Goal: Entertainment & Leisure: Consume media (video, audio)

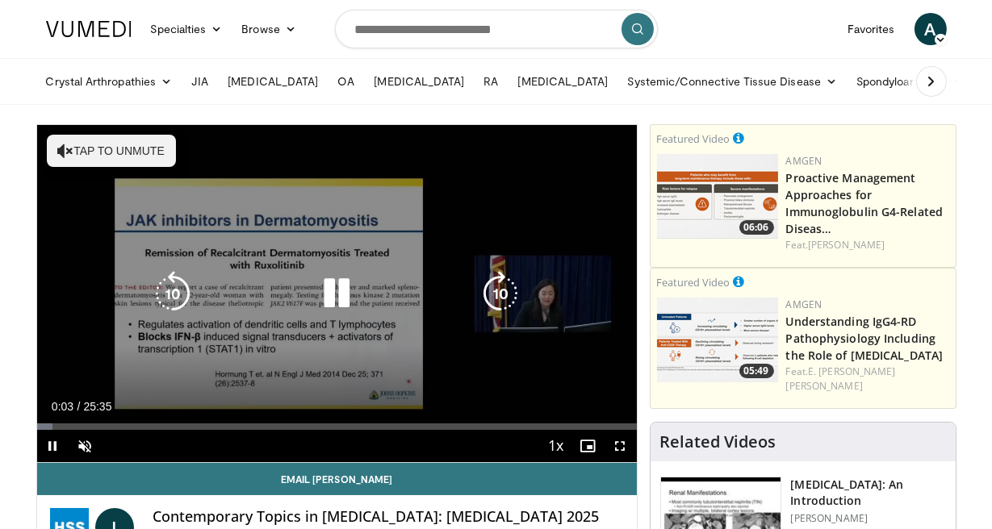
click at [77, 153] on button "Tap to unmute" at bounding box center [111, 151] width 129 height 32
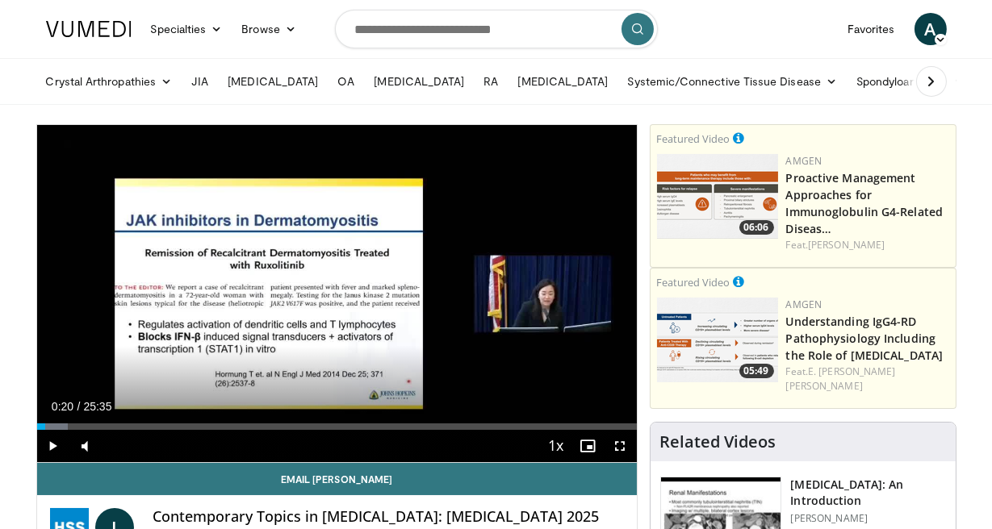
click at [45, 428] on div "Progress Bar" at bounding box center [46, 427] width 2 height 6
click at [49, 428] on div "Progress Bar" at bounding box center [50, 427] width 2 height 6
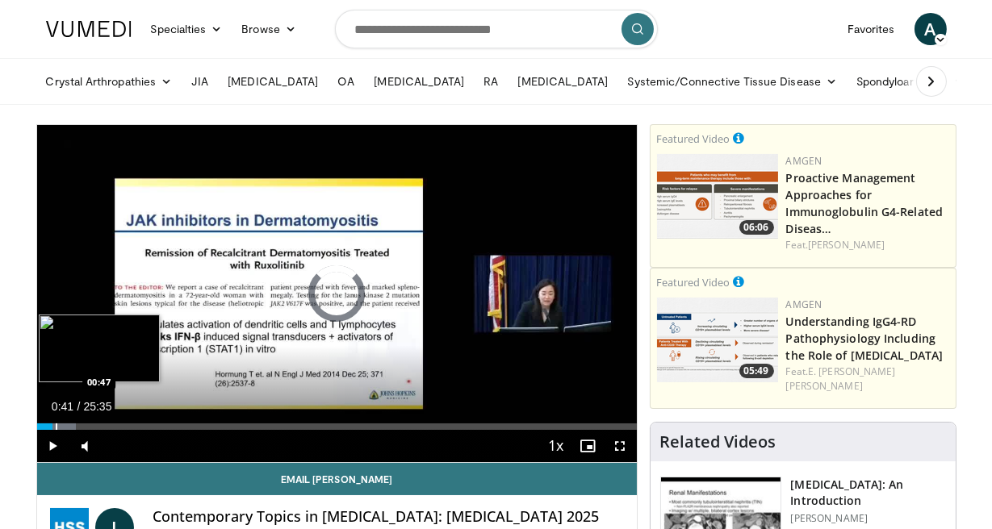
click at [56, 424] on div "Progress Bar" at bounding box center [57, 427] width 2 height 6
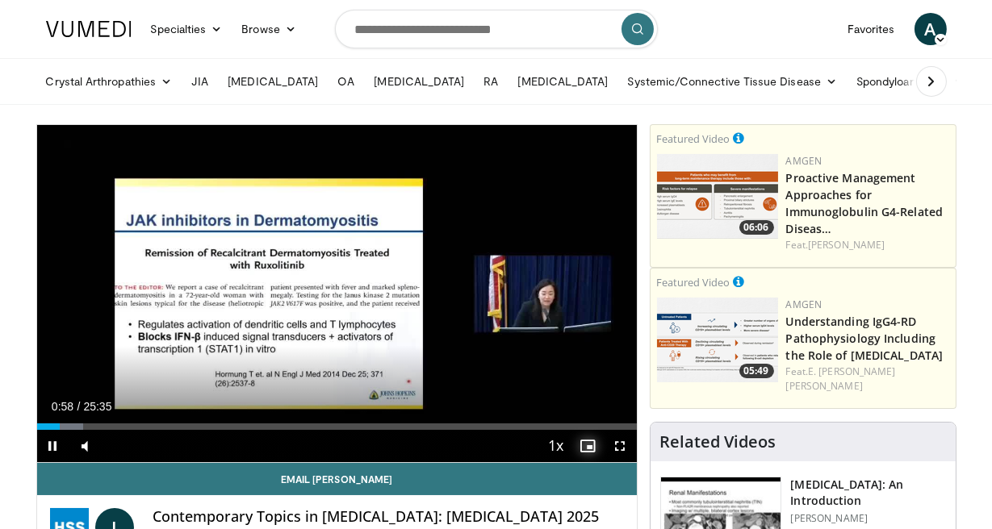
click at [592, 446] on span "Video Player" at bounding box center [588, 446] width 32 height 32
click at [51, 443] on span "Video Player" at bounding box center [53, 446] width 32 height 32
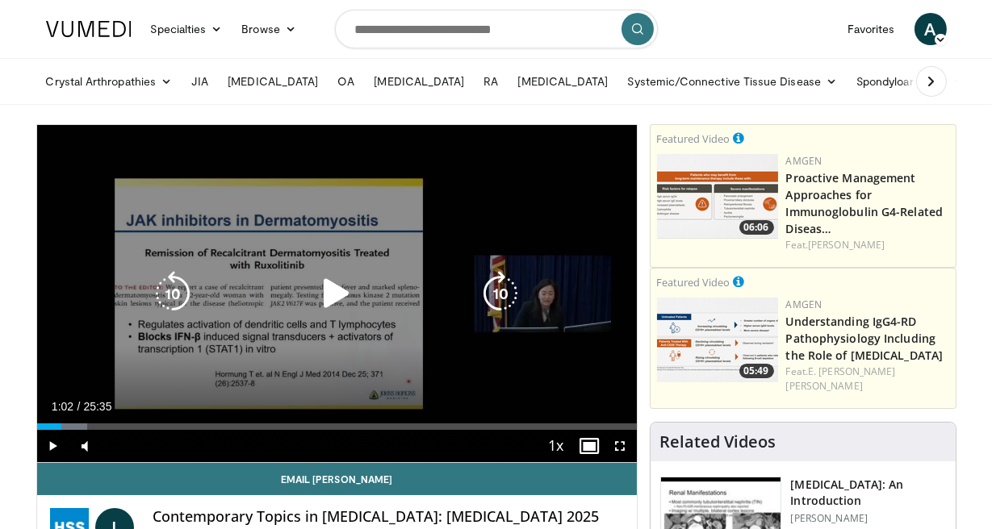
click at [56, 352] on div "10 seconds Tap to unmute" at bounding box center [337, 293] width 600 height 337
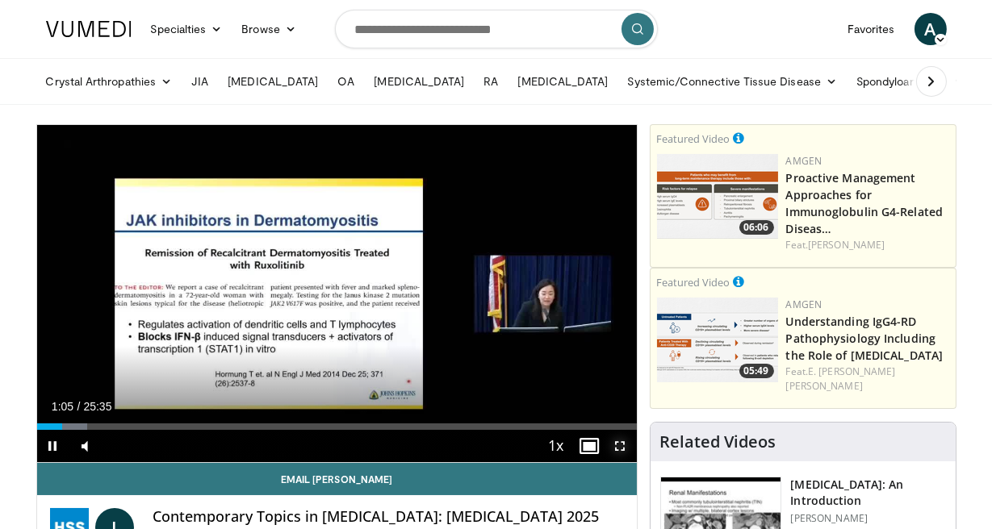
click at [625, 445] on span "Video Player" at bounding box center [620, 446] width 32 height 32
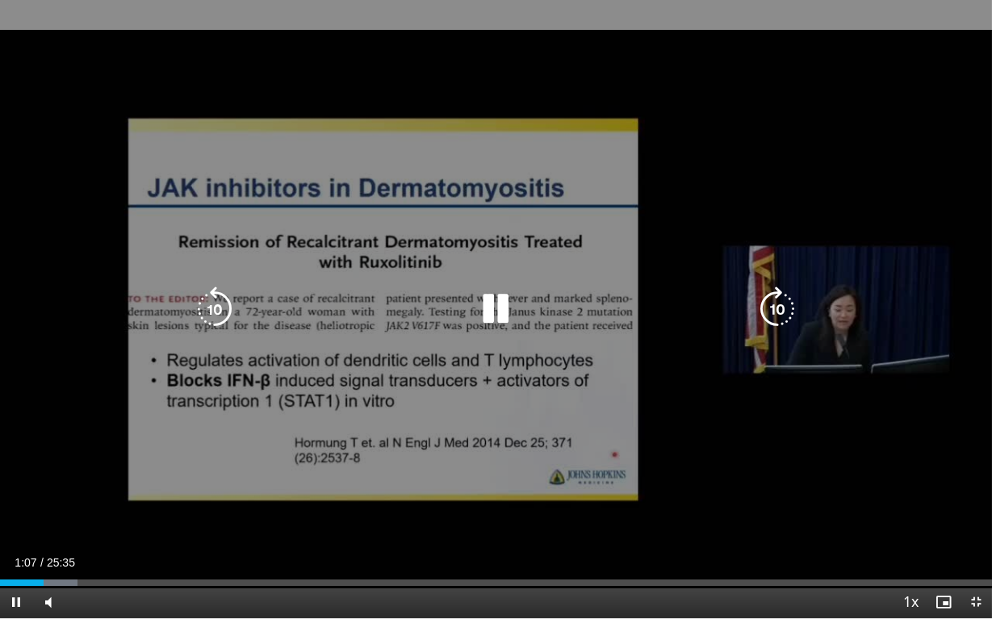
click at [621, 508] on div "10 seconds Tap to unmute" at bounding box center [496, 309] width 992 height 618
click at [55, 123] on div "10 seconds Tap to unmute" at bounding box center [496, 309] width 992 height 618
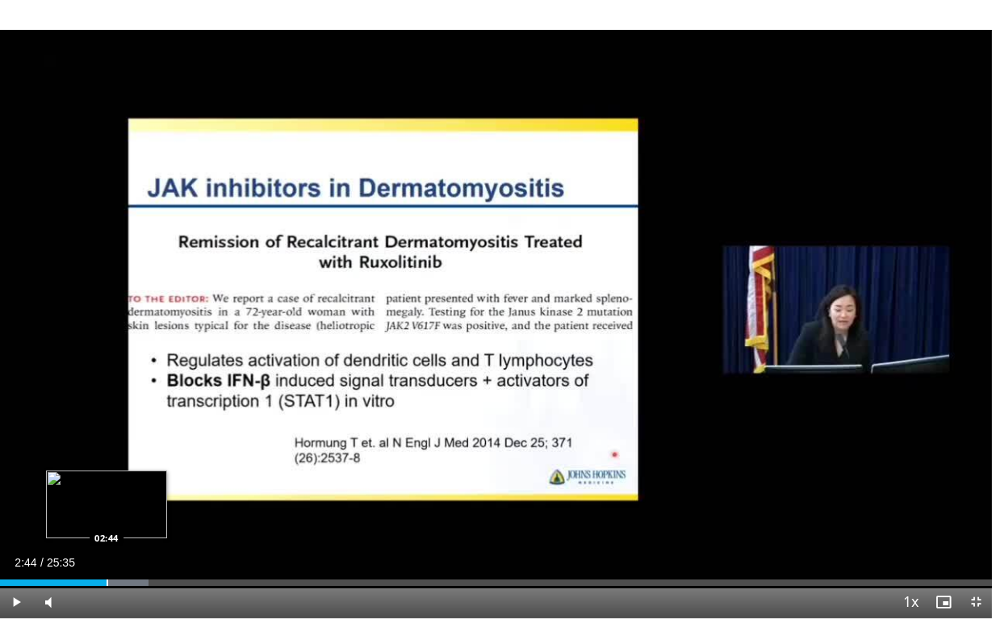
click at [107, 529] on div "Progress Bar" at bounding box center [108, 582] width 2 height 6
click at [111, 529] on div "Loaded : 14.95% 02:49 02:49" at bounding box center [496, 582] width 992 height 6
click at [117, 529] on div "Loaded : 15.61% 03:01 03:01" at bounding box center [496, 582] width 992 height 6
drag, startPoint x: 139, startPoint y: 583, endPoint x: 151, endPoint y: 583, distance: 12.1
click at [150, 529] on div "Progress Bar" at bounding box center [149, 582] width 2 height 6
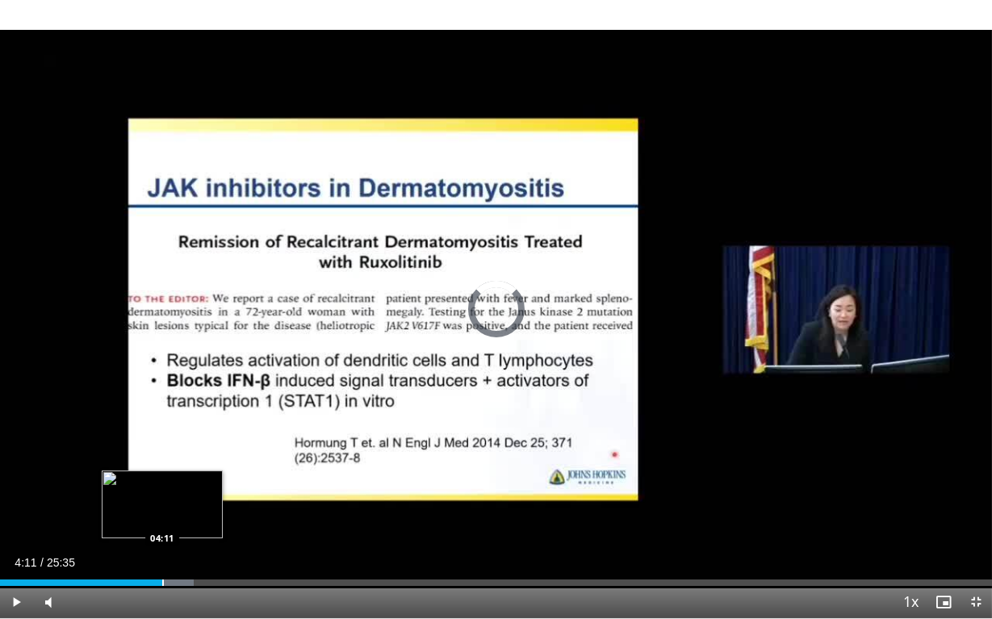
drag, startPoint x: 151, startPoint y: 583, endPoint x: 162, endPoint y: 583, distance: 11.3
click at [162, 529] on div "Progress Bar" at bounding box center [163, 582] width 2 height 6
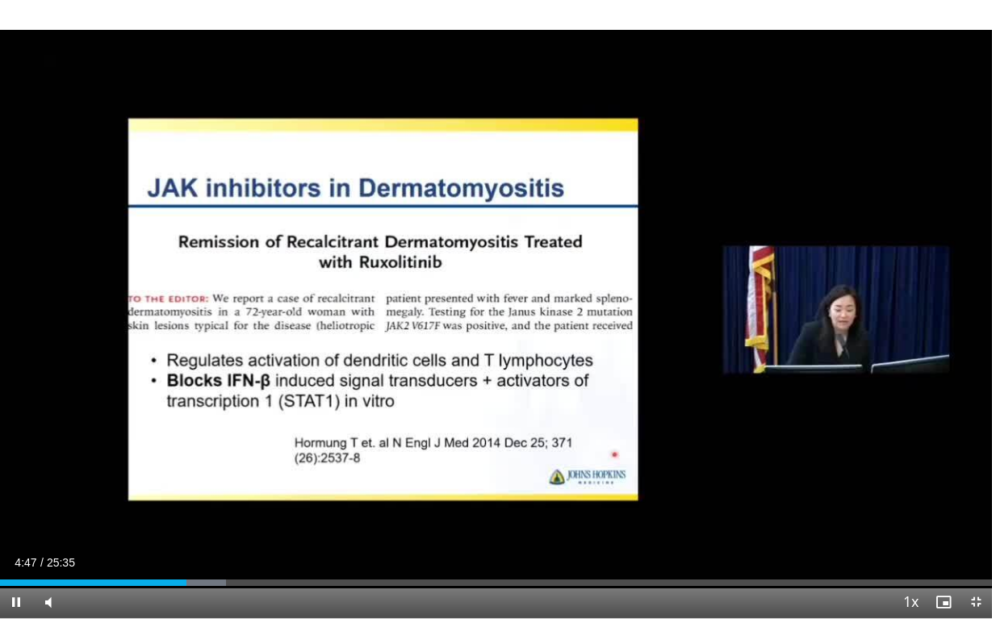
click at [191, 529] on div "Current Time 4:47 / Duration 25:35 Pause Skip Backward Skip Forward Mute Loaded…" at bounding box center [496, 602] width 992 height 32
click at [201, 529] on div "Progress Bar" at bounding box center [202, 582] width 2 height 6
click at [208, 529] on div "Progress Bar" at bounding box center [209, 582] width 2 height 6
drag, startPoint x: 236, startPoint y: 585, endPoint x: 245, endPoint y: 586, distance: 9.7
click at [245, 529] on div "Current Time 6:19 / Duration 25:35 Play Skip Backward Skip Forward Mute Loaded …" at bounding box center [496, 602] width 992 height 32
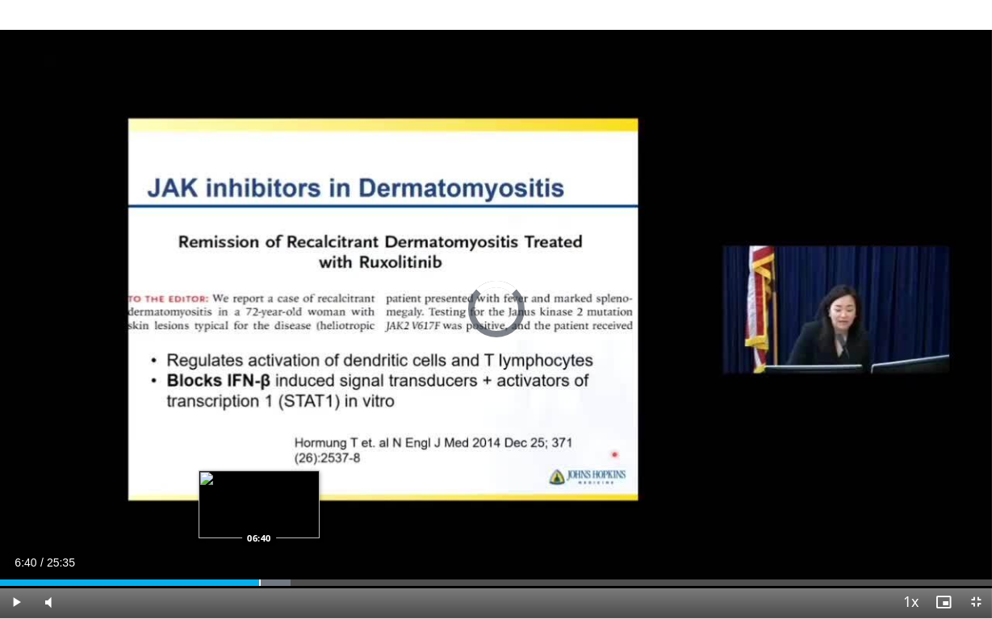
drag, startPoint x: 250, startPoint y: 582, endPoint x: 260, endPoint y: 583, distance: 9.7
click at [260, 529] on div "Loaded : 29.31% 06:40 06:40" at bounding box center [496, 582] width 992 height 6
click at [276, 529] on div "Progress Bar" at bounding box center [277, 582] width 2 height 6
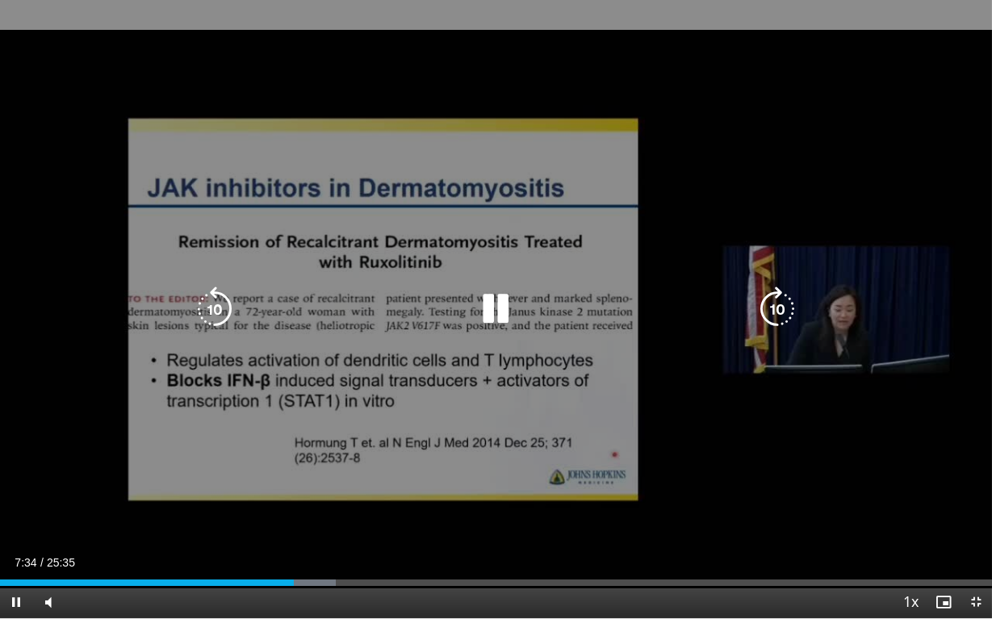
click at [842, 521] on div "10 seconds Tap to unmute" at bounding box center [496, 309] width 992 height 618
click at [58, 77] on div "10 seconds Tap to unmute" at bounding box center [496, 309] width 992 height 618
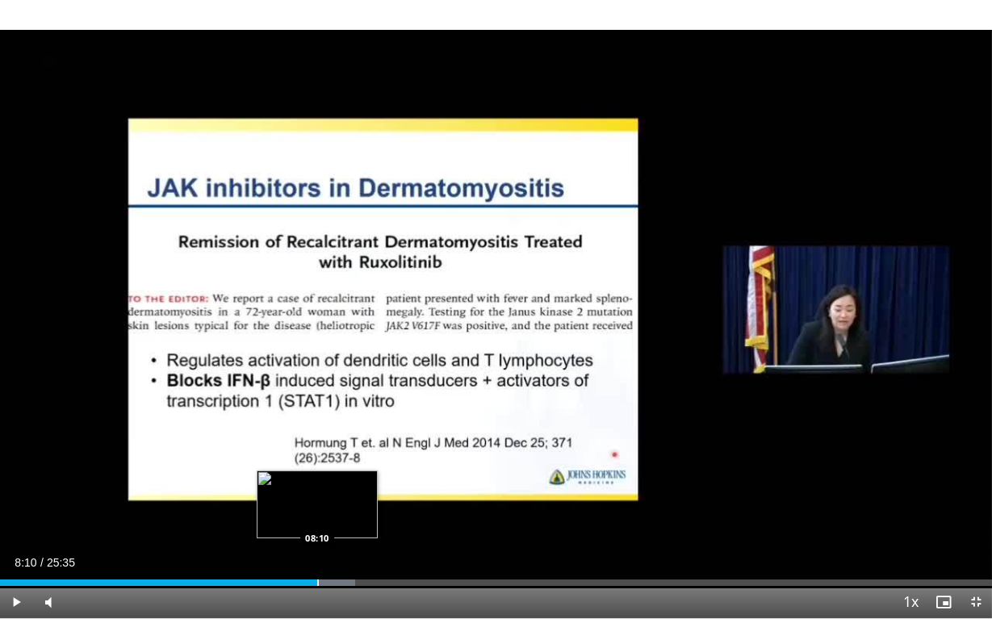
click at [317, 529] on div "Progress Bar" at bounding box center [318, 582] width 2 height 6
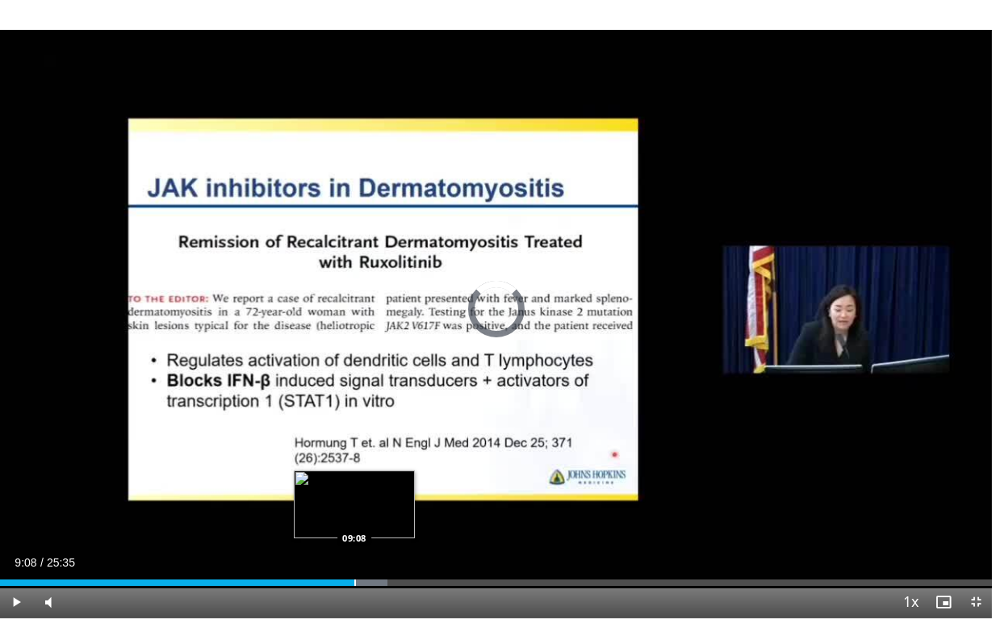
drag, startPoint x: 340, startPoint y: 583, endPoint x: 355, endPoint y: 583, distance: 15.3
click at [355, 529] on div "Loaded : 39.08% 09:08 09:08" at bounding box center [496, 582] width 992 height 6
drag, startPoint x: 359, startPoint y: 583, endPoint x: 375, endPoint y: 583, distance: 16.1
click at [371, 529] on div "Progress Bar" at bounding box center [371, 582] width 2 height 6
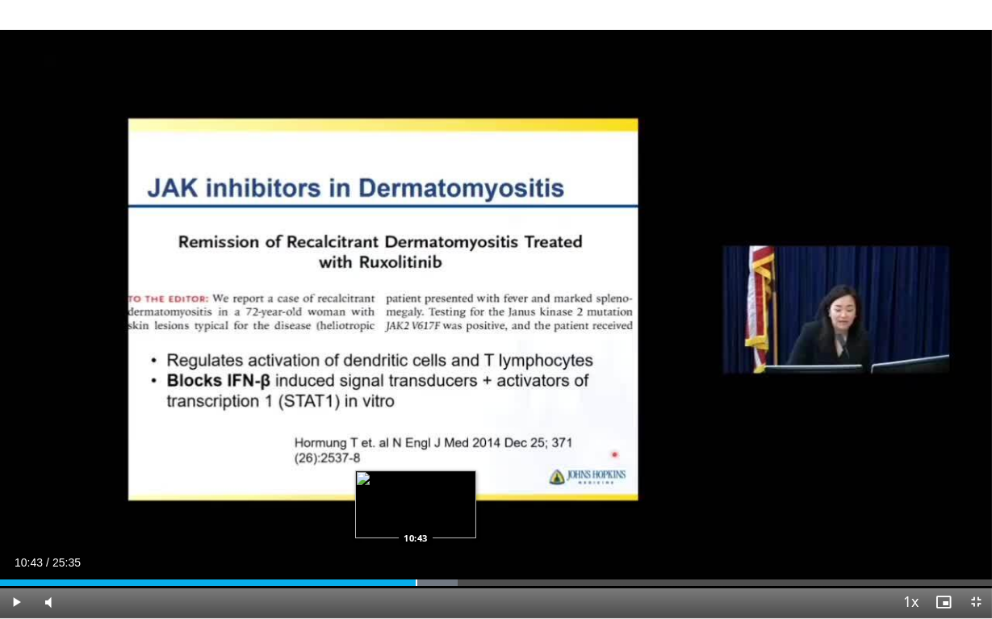
drag, startPoint x: 403, startPoint y: 583, endPoint x: 415, endPoint y: 583, distance: 11.3
click at [805, 529] on div "Loaded : 46.17% 10:43 10:43" at bounding box center [496, 582] width 992 height 6
drag, startPoint x: 426, startPoint y: 585, endPoint x: 440, endPoint y: 585, distance: 13.7
click at [440, 529] on div "Loaded : 48.12% 11:19 11:19" at bounding box center [496, 582] width 992 height 6
click at [450, 529] on div "Loaded : 49.43% 11:38 11:38" at bounding box center [496, 582] width 992 height 6
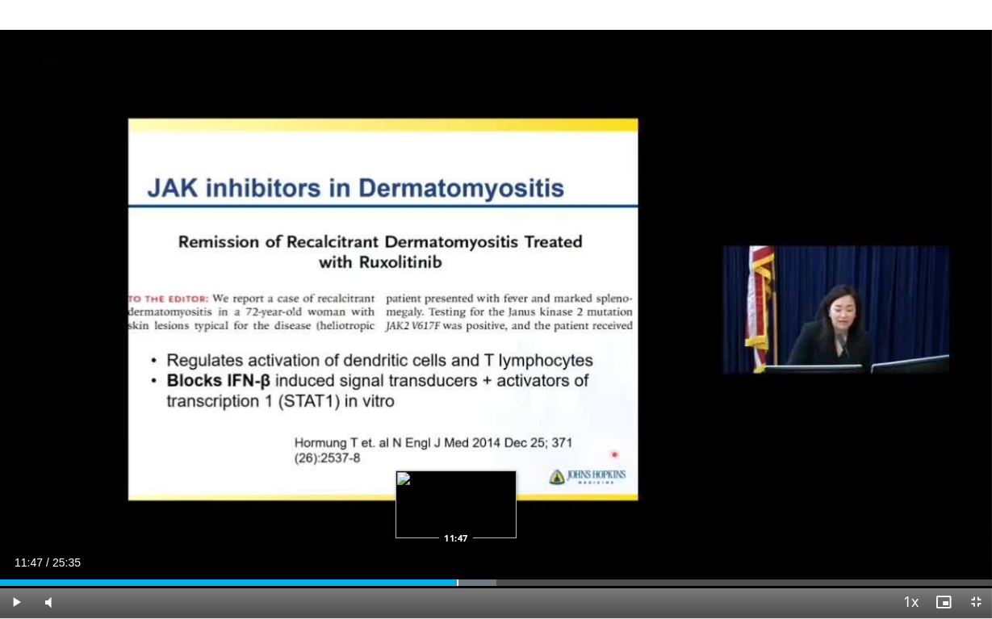
click at [457, 529] on div "Progress Bar" at bounding box center [458, 582] width 2 height 6
click at [461, 529] on div "Progress Bar" at bounding box center [461, 582] width 2 height 6
click at [465, 529] on div "Progress Bar" at bounding box center [465, 582] width 2 height 6
click at [468, 529] on div "Progress Bar" at bounding box center [469, 582] width 2 height 6
click at [476, 529] on div "Progress Bar" at bounding box center [477, 582] width 2 height 6
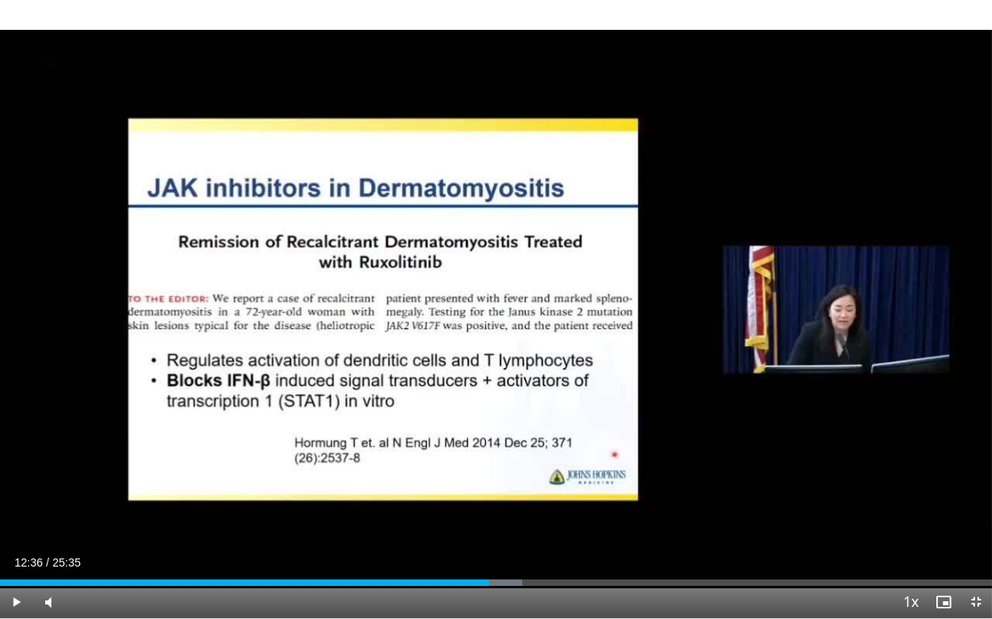
drag, startPoint x: 476, startPoint y: 583, endPoint x: 488, endPoint y: 587, distance: 12.5
click at [488, 529] on div "Current Time 12:36 / Duration 25:35 Play Skip Backward Skip Forward Mute Loaded…" at bounding box center [496, 602] width 992 height 32
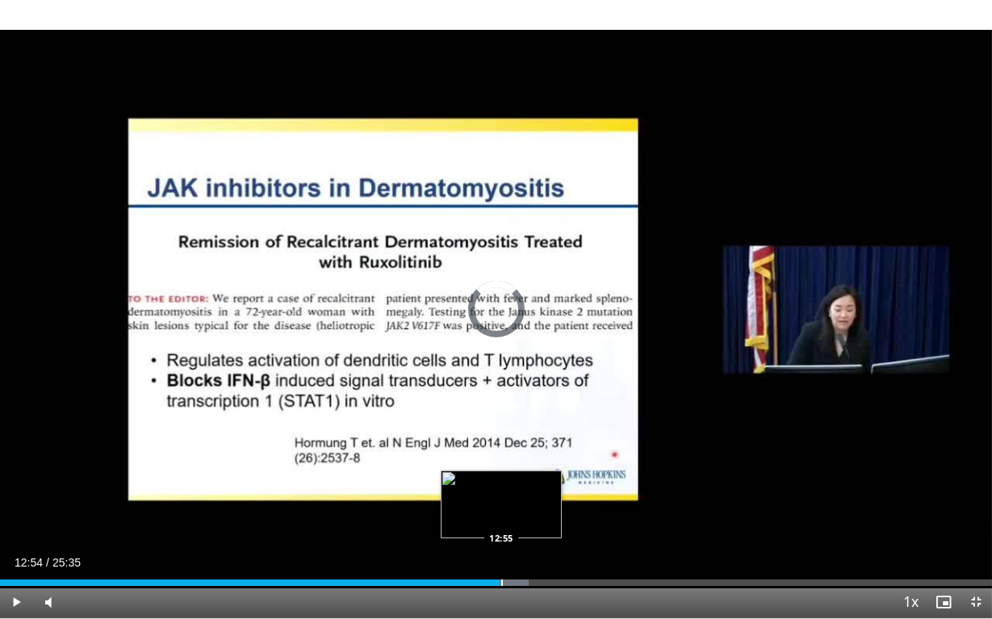
drag, startPoint x: 492, startPoint y: 581, endPoint x: 507, endPoint y: 581, distance: 14.5
click at [503, 529] on div "Progress Bar" at bounding box center [502, 582] width 2 height 6
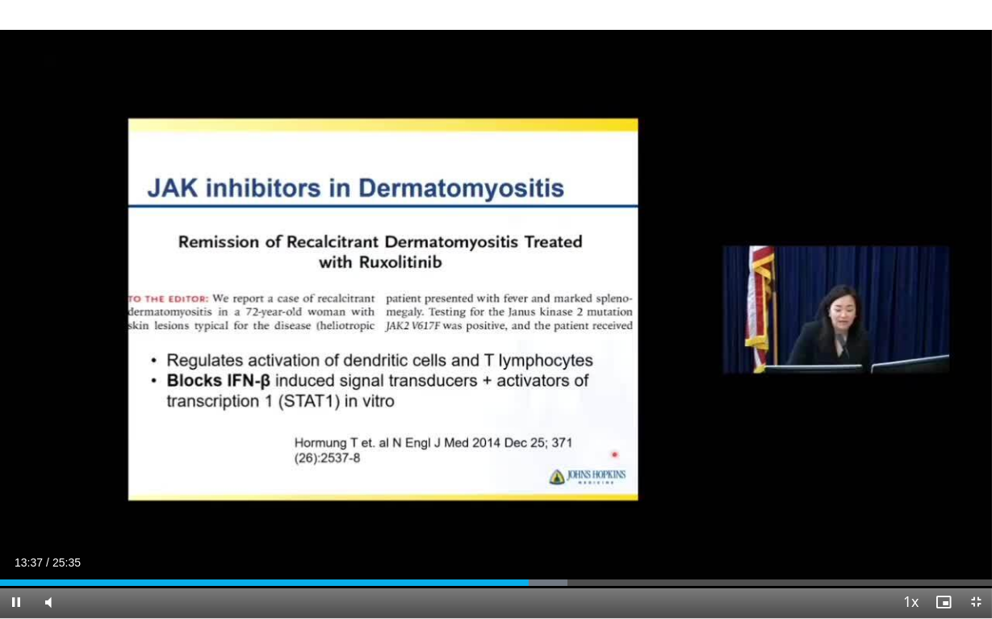
drag, startPoint x: 525, startPoint y: 586, endPoint x: 541, endPoint y: 587, distance: 15.4
click at [541, 529] on div "Current Time 13:37 / Duration 25:35 Pause Skip Backward Skip Forward Mute Loade…" at bounding box center [496, 602] width 992 height 32
drag, startPoint x: 526, startPoint y: 579, endPoint x: 550, endPoint y: 579, distance: 24.2
click at [550, 529] on div "Progress Bar" at bounding box center [551, 582] width 2 height 6
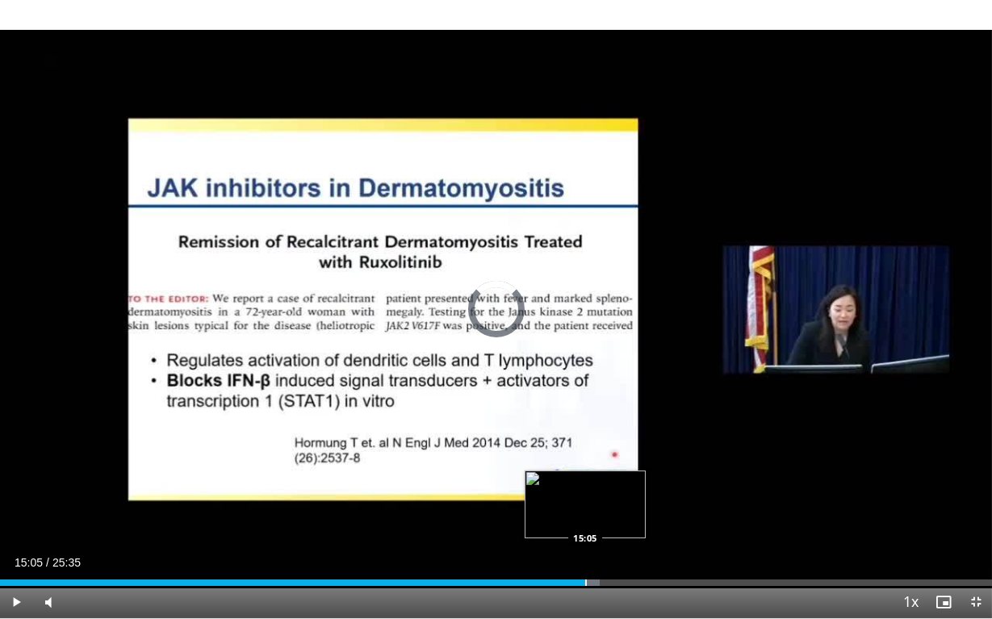
drag, startPoint x: 556, startPoint y: 583, endPoint x: 585, endPoint y: 584, distance: 29.1
click at [585, 529] on div "Progress Bar" at bounding box center [586, 582] width 2 height 6
drag, startPoint x: 587, startPoint y: 578, endPoint x: 641, endPoint y: 583, distance: 53.5
click at [641, 529] on div "Loaded : 63.19% 15:48 15:50" at bounding box center [496, 577] width 992 height 15
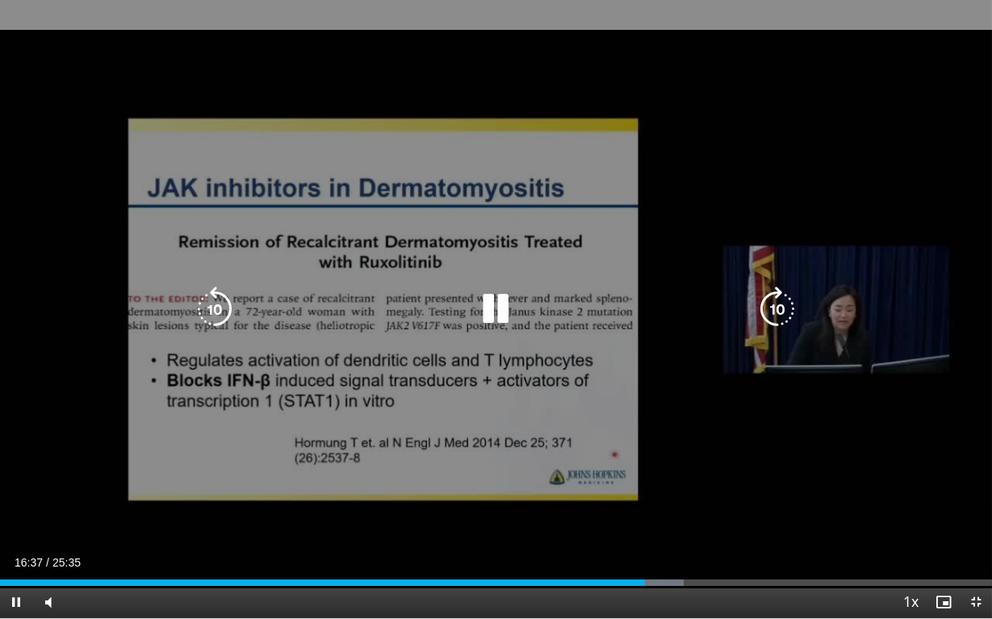
click at [658, 523] on div "10 seconds Tap to unmute" at bounding box center [496, 309] width 992 height 618
click at [658, 529] on div "10 seconds Tap to unmute" at bounding box center [496, 309] width 992 height 618
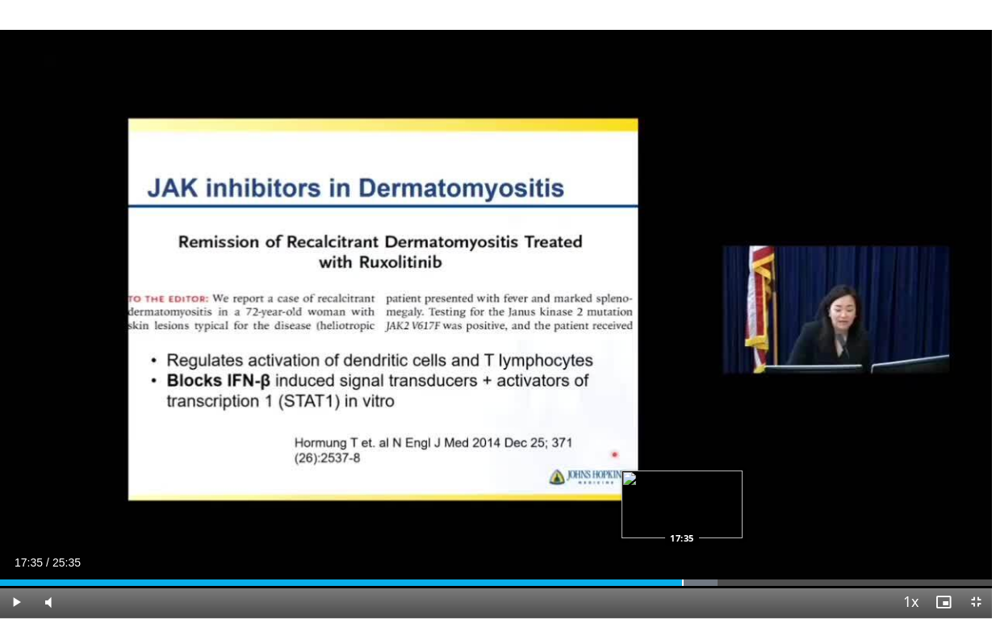
drag, startPoint x: 644, startPoint y: 577, endPoint x: 681, endPoint y: 579, distance: 37.2
click at [681, 529] on div "Loaded : 72.30% 17:34 17:35" at bounding box center [496, 577] width 992 height 15
drag, startPoint x: 681, startPoint y: 579, endPoint x: 691, endPoint y: 579, distance: 9.7
click at [691, 529] on video-js "**********" at bounding box center [496, 309] width 992 height 619
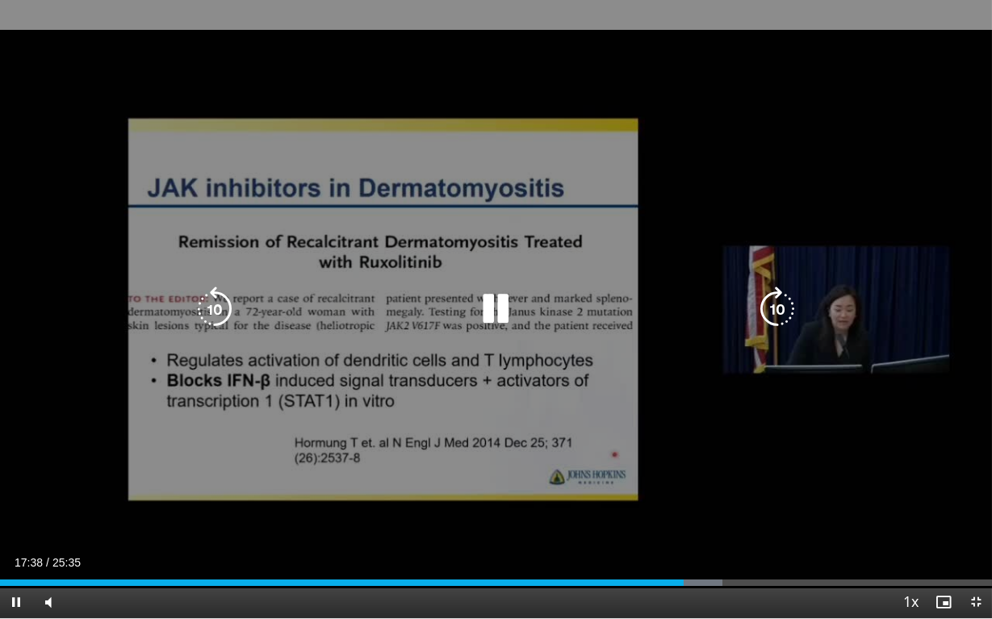
click at [696, 529] on div "10 seconds Tap to unmute" at bounding box center [496, 309] width 992 height 618
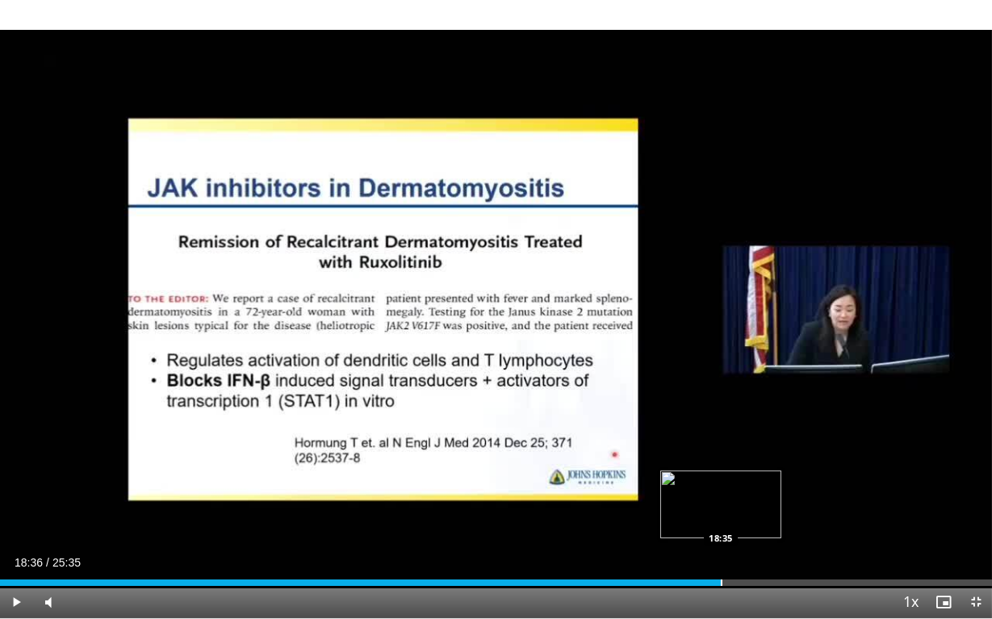
drag, startPoint x: 688, startPoint y: 581, endPoint x: 721, endPoint y: 583, distance: 33.1
click at [721, 529] on div "Progress Bar" at bounding box center [722, 582] width 2 height 6
click at [14, 529] on span "Video Player" at bounding box center [16, 602] width 32 height 32
drag, startPoint x: 733, startPoint y: 585, endPoint x: 771, endPoint y: 587, distance: 38.0
click at [771, 529] on div "Current Time 19:24 / Duration 25:35 Play Skip Backward Skip Forward Mute Loaded…" at bounding box center [496, 602] width 992 height 32
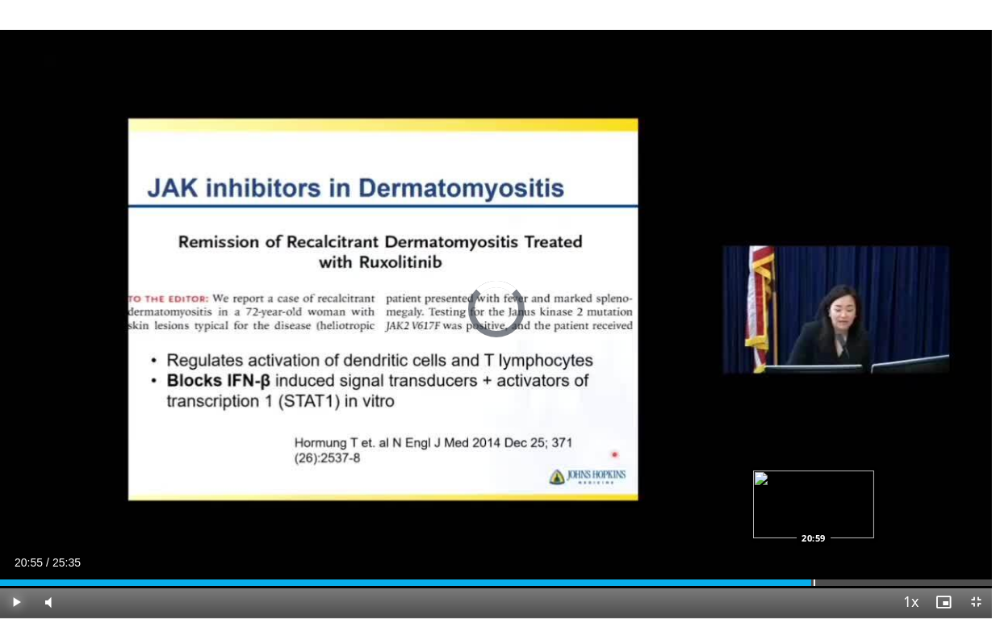
drag, startPoint x: 781, startPoint y: 577, endPoint x: 814, endPoint y: 579, distance: 33.1
click at [814, 529] on div "Loaded : 0.00% 20:59 20:59" at bounding box center [496, 577] width 992 height 15
drag, startPoint x: 820, startPoint y: 579, endPoint x: 846, endPoint y: 579, distance: 25.8
click at [845, 529] on div "Loaded : 87.15% 21:31 21:32" at bounding box center [496, 577] width 992 height 15
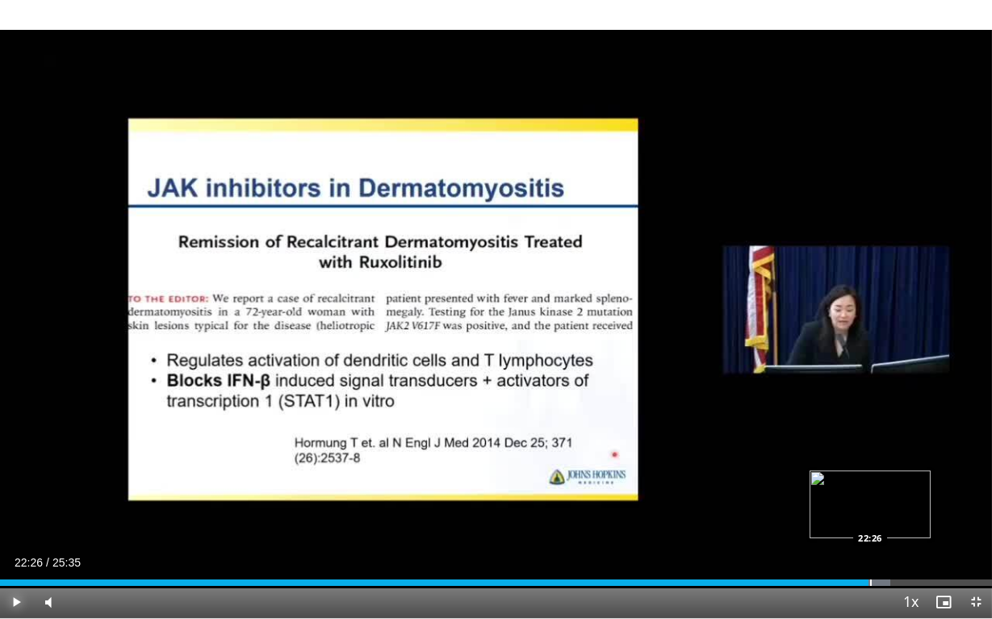
drag, startPoint x: 848, startPoint y: 580, endPoint x: 873, endPoint y: 580, distance: 25.0
click at [871, 529] on div "Progress Bar" at bounding box center [871, 582] width 2 height 6
drag, startPoint x: 873, startPoint y: 580, endPoint x: 892, endPoint y: 582, distance: 19.4
click at [892, 529] on video-js "**********" at bounding box center [496, 309] width 992 height 619
drag, startPoint x: 881, startPoint y: 579, endPoint x: 900, endPoint y: 579, distance: 18.6
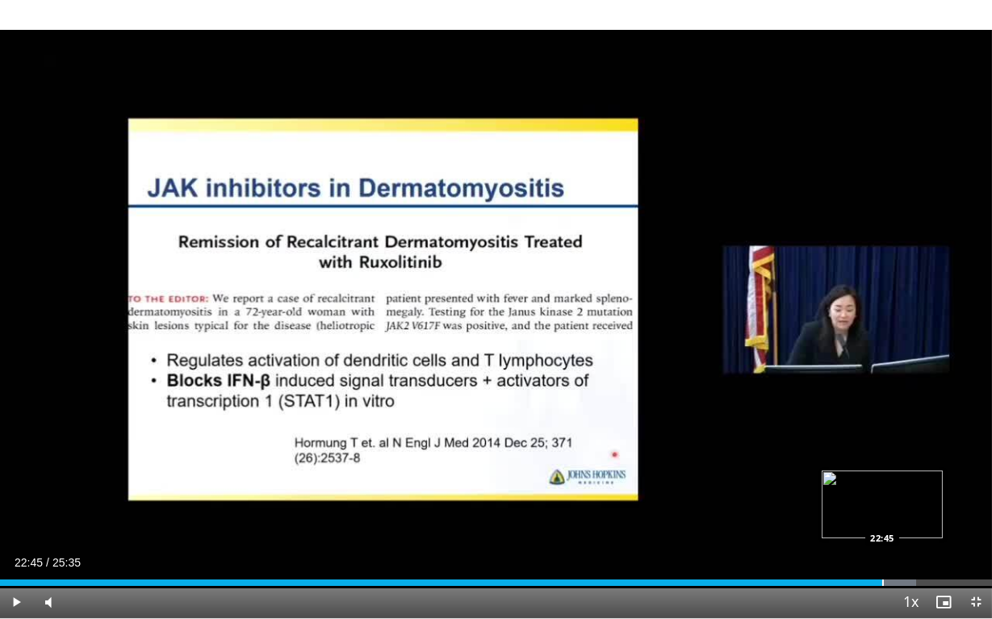
click at [900, 529] on div "Loaded : 92.35% 22:45 22:45" at bounding box center [496, 577] width 992 height 15
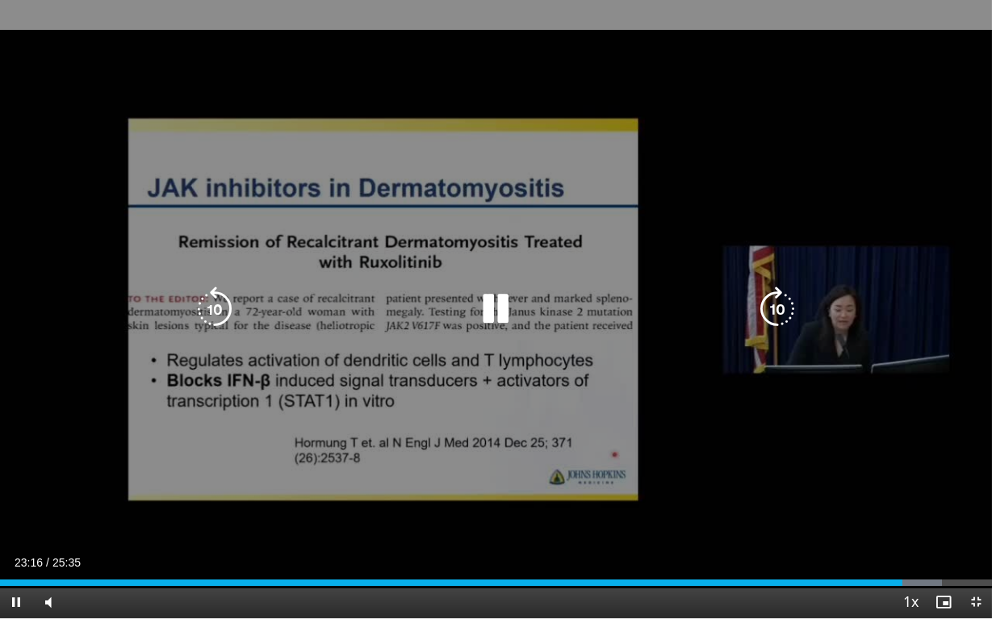
click at [891, 498] on div "10 seconds Tap to unmute" at bounding box center [496, 309] width 992 height 618
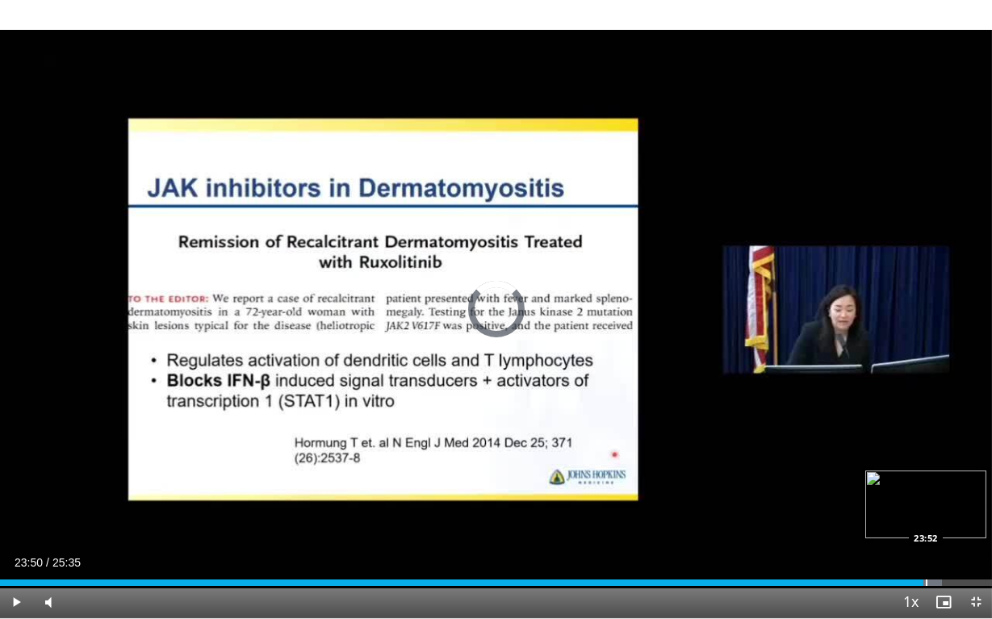
drag, startPoint x: 897, startPoint y: 584, endPoint x: 928, endPoint y: 584, distance: 30.7
click at [927, 529] on div "Progress Bar" at bounding box center [927, 582] width 2 height 6
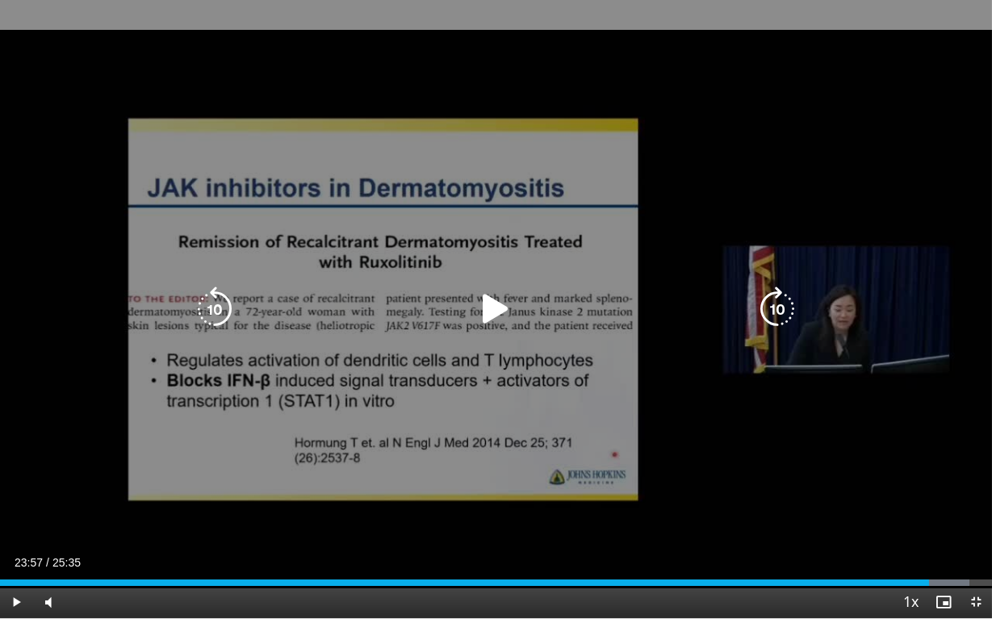
click at [930, 529] on div "10 seconds Tap to unmute" at bounding box center [496, 309] width 992 height 618
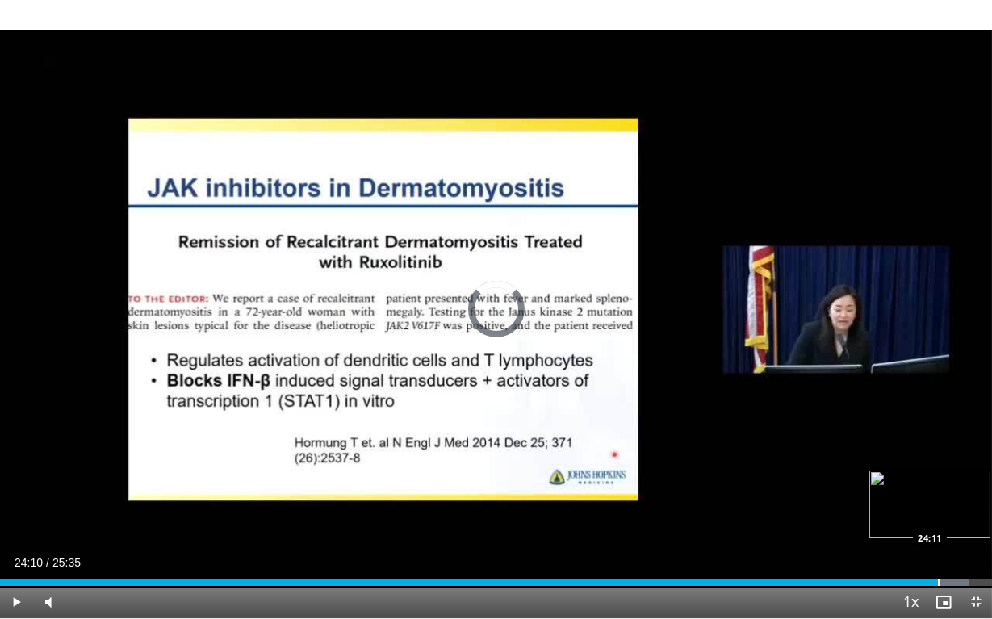
drag, startPoint x: 927, startPoint y: 579, endPoint x: 938, endPoint y: 579, distance: 11.3
click at [938, 529] on div "Loaded : 97.71% 24:10 24:11" at bounding box center [496, 582] width 992 height 6
